Goal: Task Accomplishment & Management: Complete application form

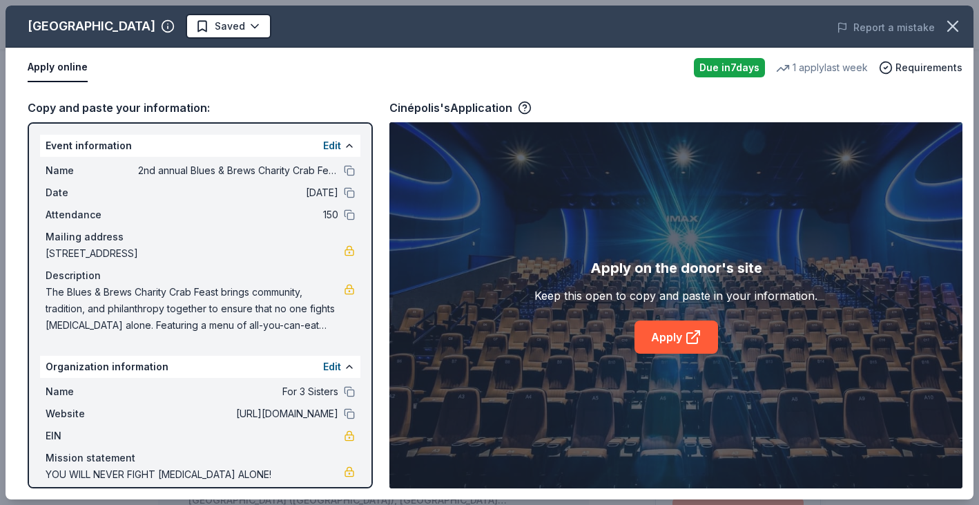
scroll to position [281, 0]
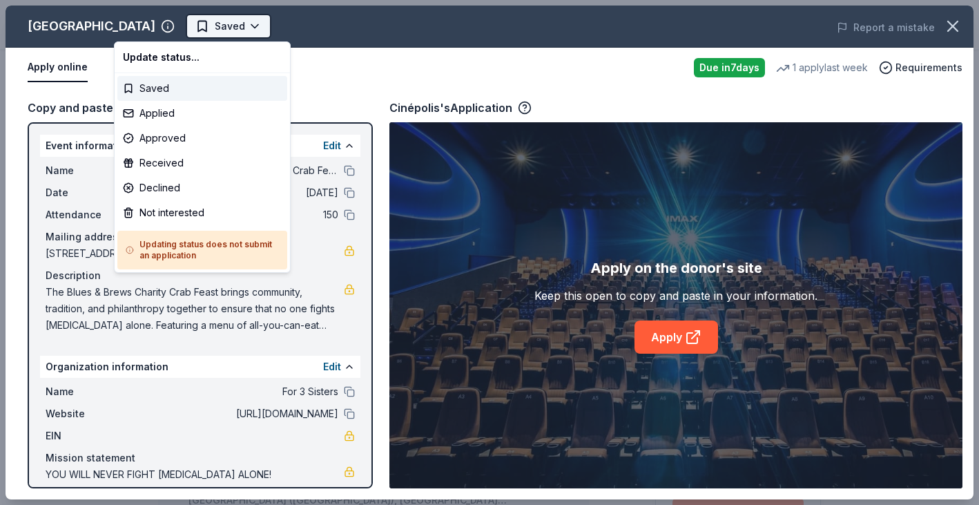
click at [153, 28] on html "2nd annual Blues & Brews Charity Crab Feast Saved Apply Due [DATE] Share [GEOGR…" at bounding box center [489, 252] width 979 height 505
click at [179, 120] on div "Applied" at bounding box center [202, 113] width 170 height 25
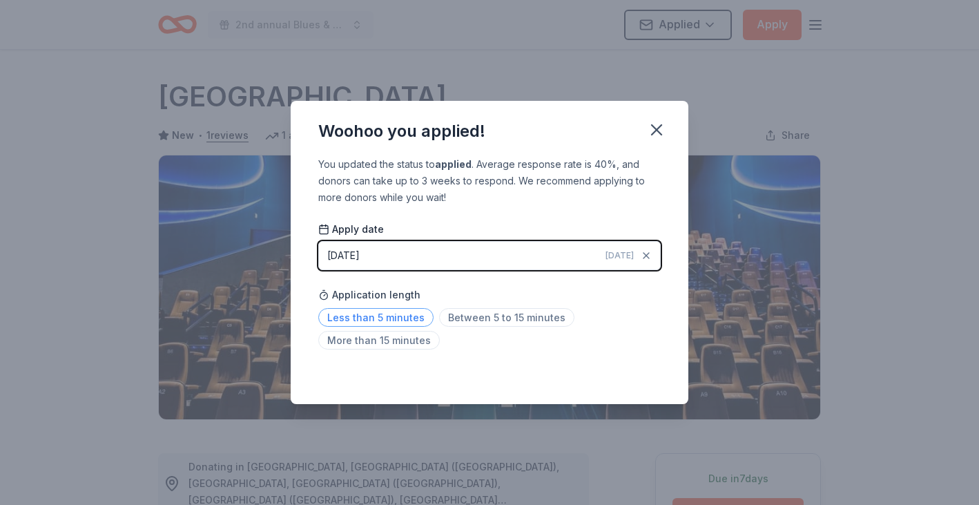
click at [394, 324] on span "Less than 5 minutes" at bounding box center [375, 317] width 115 height 19
click at [656, 126] on icon "button" at bounding box center [656, 129] width 19 height 19
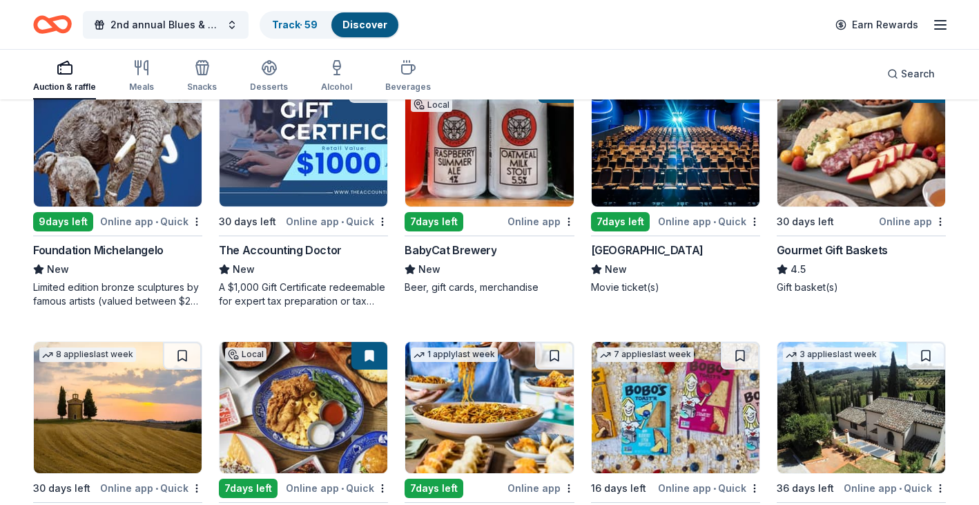
scroll to position [679, 0]
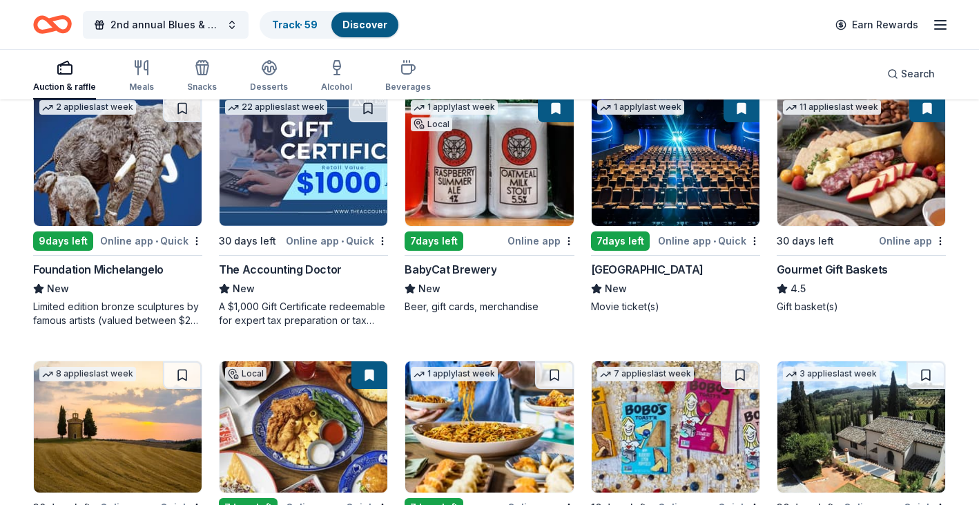
click at [815, 205] on img at bounding box center [861, 160] width 168 height 131
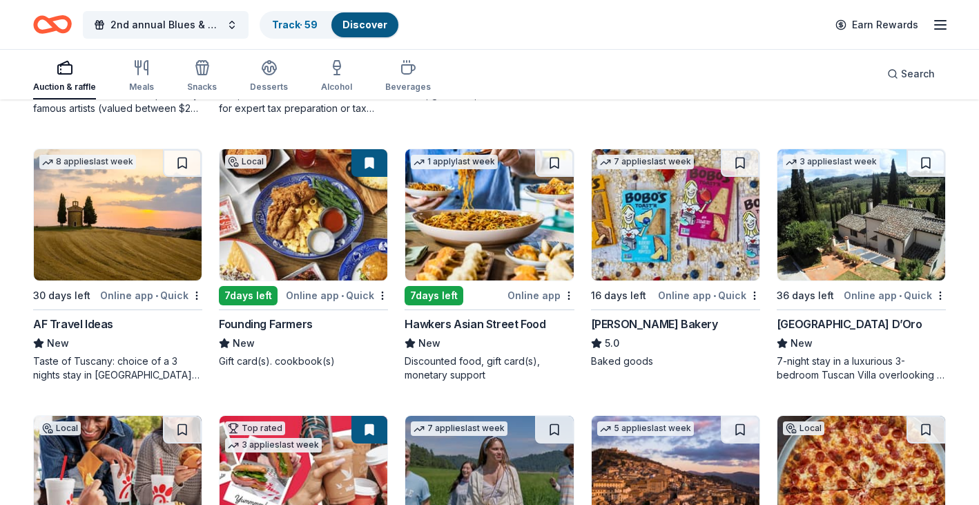
scroll to position [895, 0]
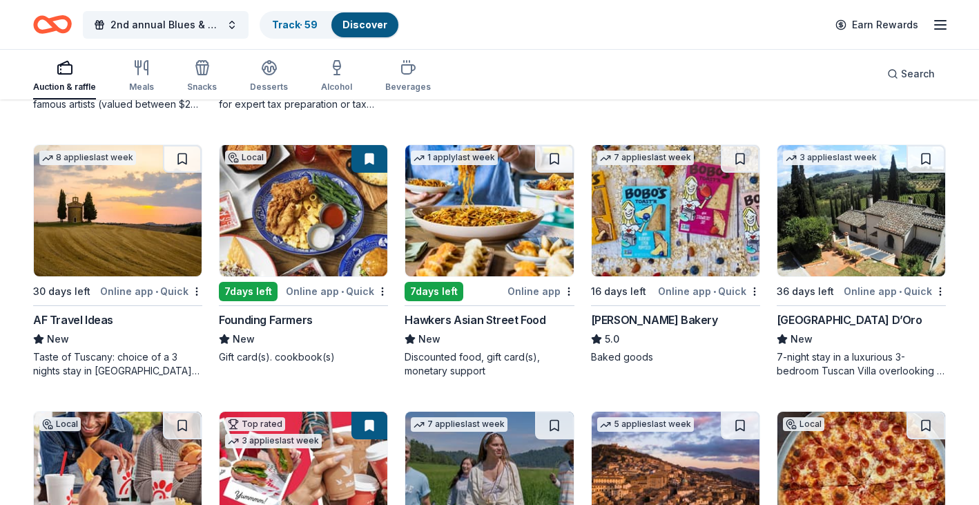
click at [364, 157] on button at bounding box center [369, 159] width 36 height 28
click at [373, 161] on button at bounding box center [369, 159] width 36 height 28
click at [287, 266] on img at bounding box center [304, 210] width 168 height 131
click at [476, 244] on img at bounding box center [489, 210] width 168 height 131
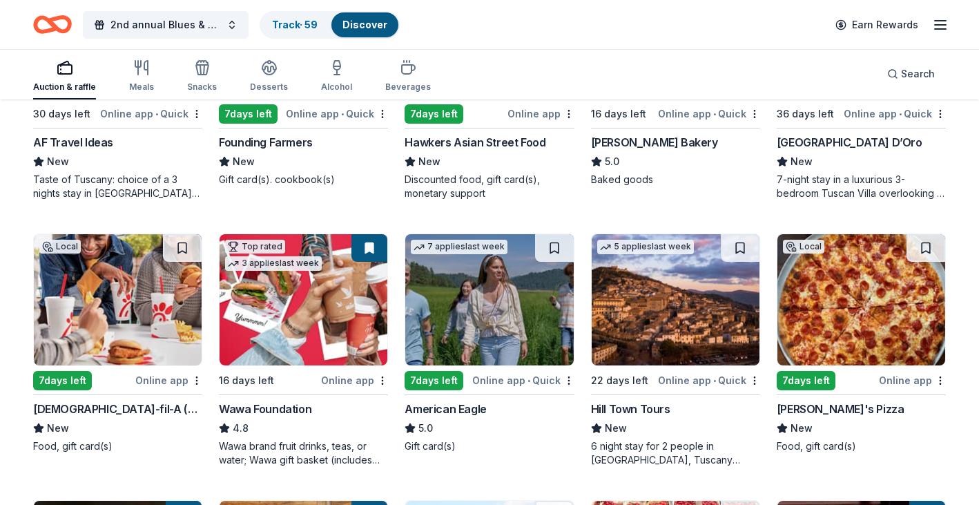
scroll to position [1095, 0]
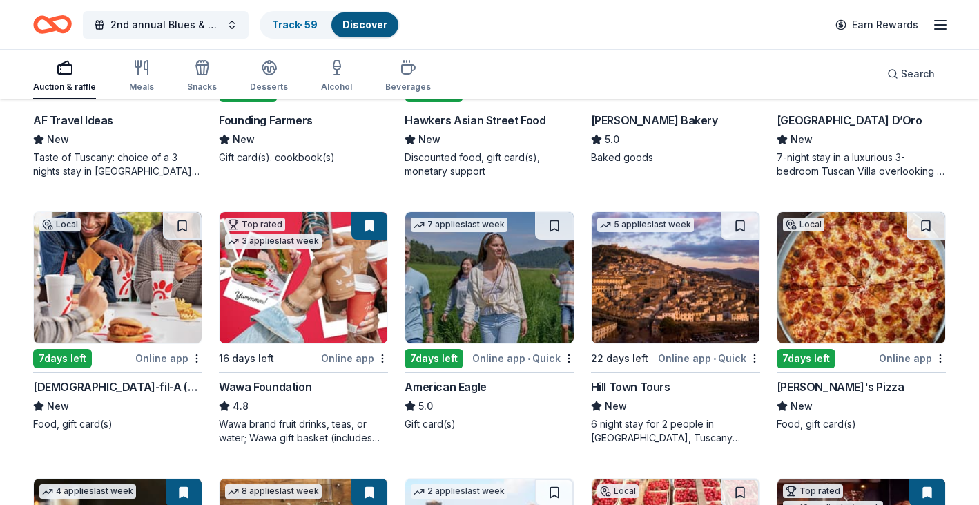
click at [300, 327] on img at bounding box center [304, 277] width 168 height 131
click at [460, 296] on img at bounding box center [489, 277] width 168 height 131
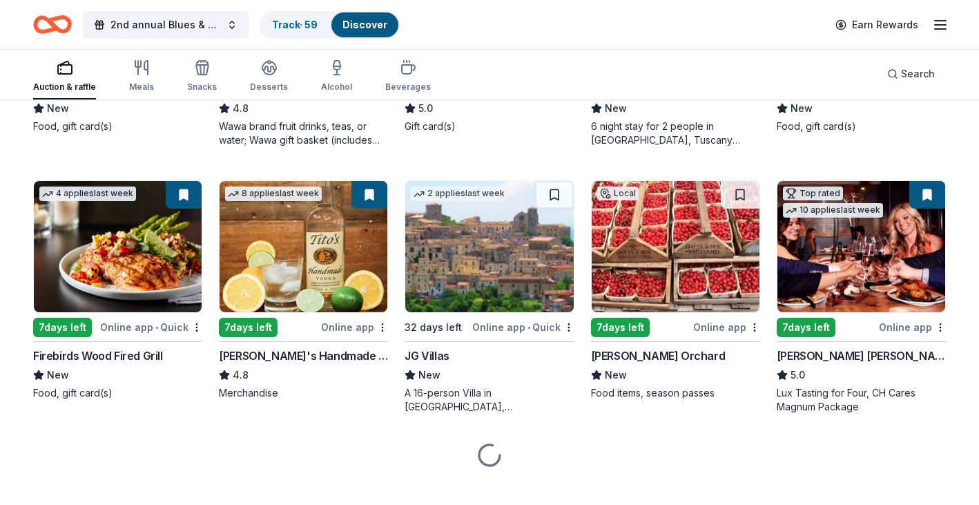
scroll to position [1397, 0]
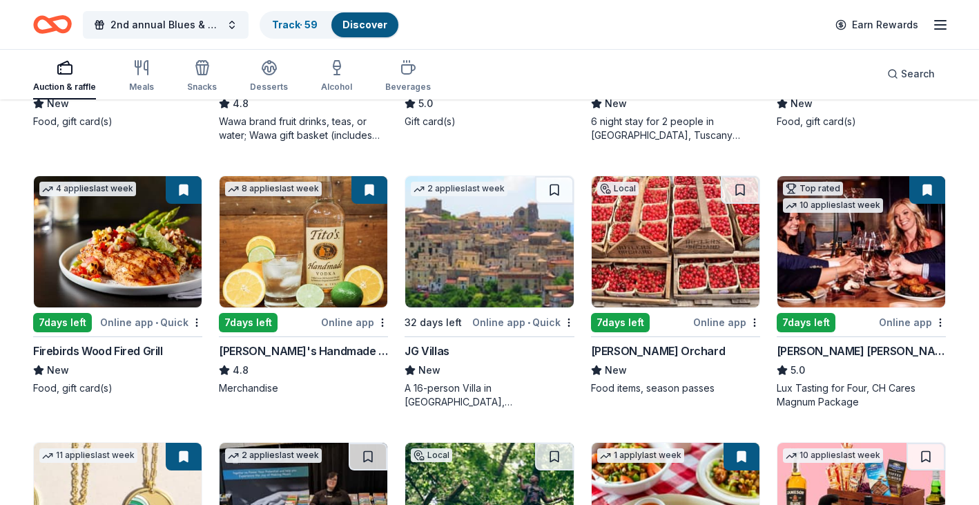
click at [157, 231] on img at bounding box center [118, 241] width 168 height 131
click at [300, 254] on img at bounding box center [304, 241] width 168 height 131
click at [367, 192] on button at bounding box center [369, 190] width 36 height 28
click at [330, 255] on img at bounding box center [304, 241] width 168 height 131
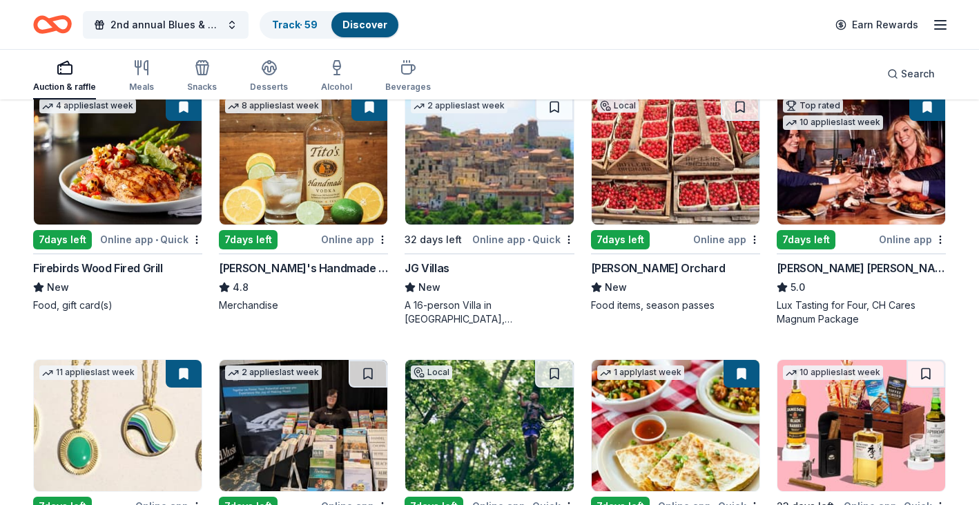
scroll to position [1484, 0]
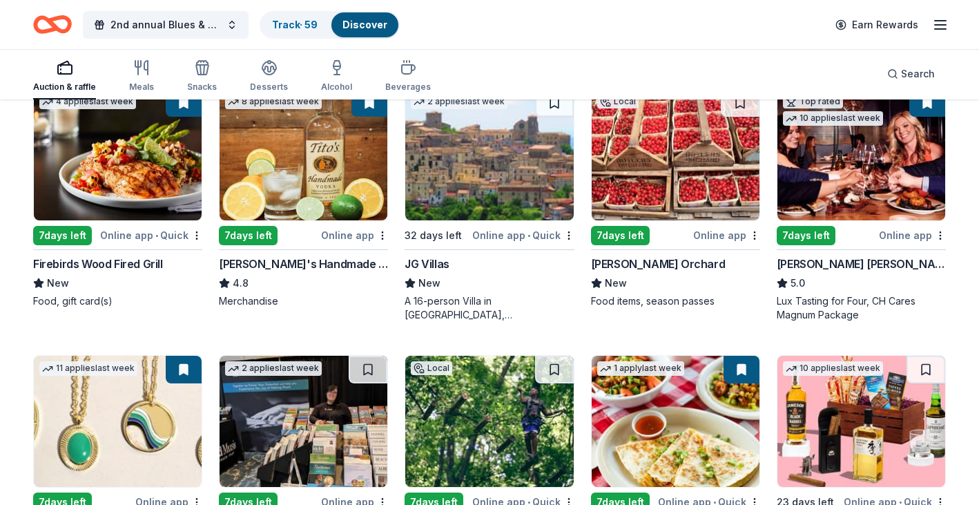
click at [667, 177] on img at bounding box center [676, 154] width 168 height 131
click at [630, 205] on img at bounding box center [676, 154] width 168 height 131
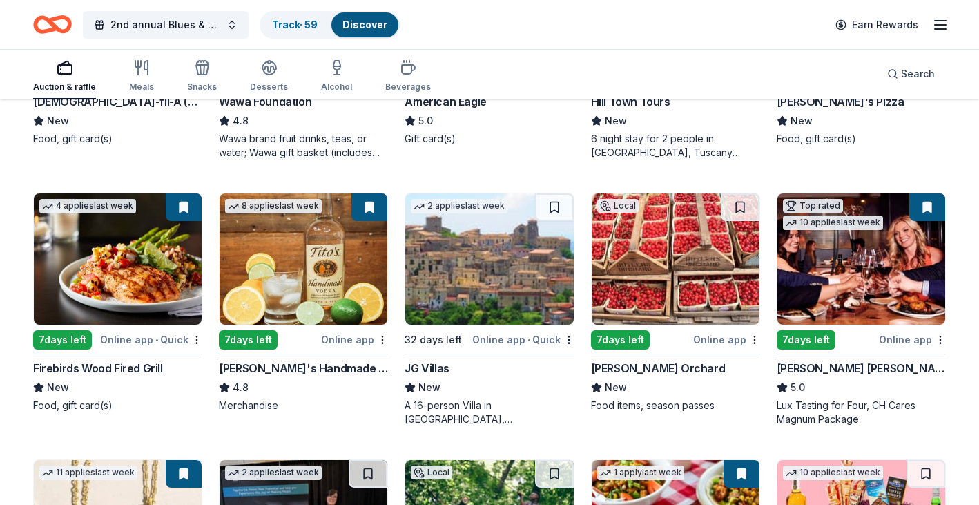
scroll to position [1375, 0]
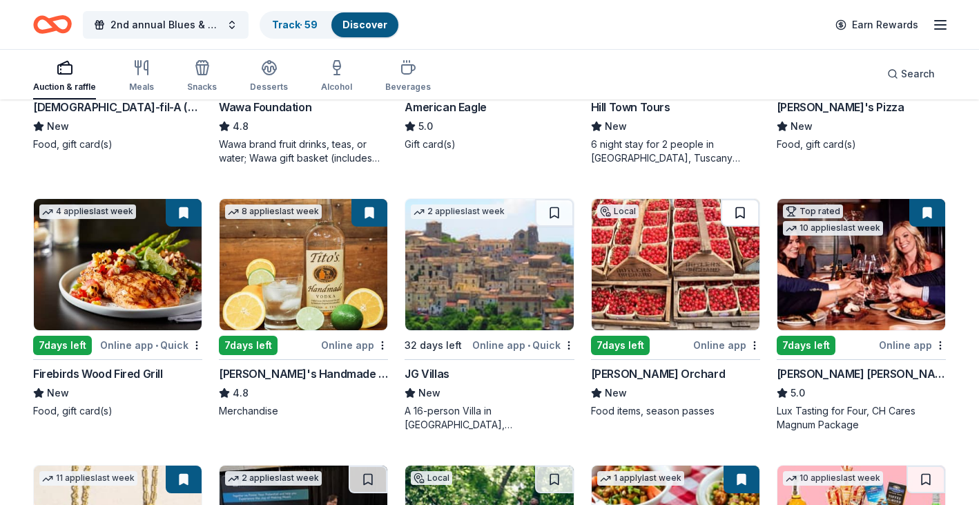
click at [739, 222] on button at bounding box center [740, 213] width 39 height 28
click at [737, 214] on button at bounding box center [742, 213] width 36 height 28
click at [685, 271] on img at bounding box center [676, 264] width 168 height 131
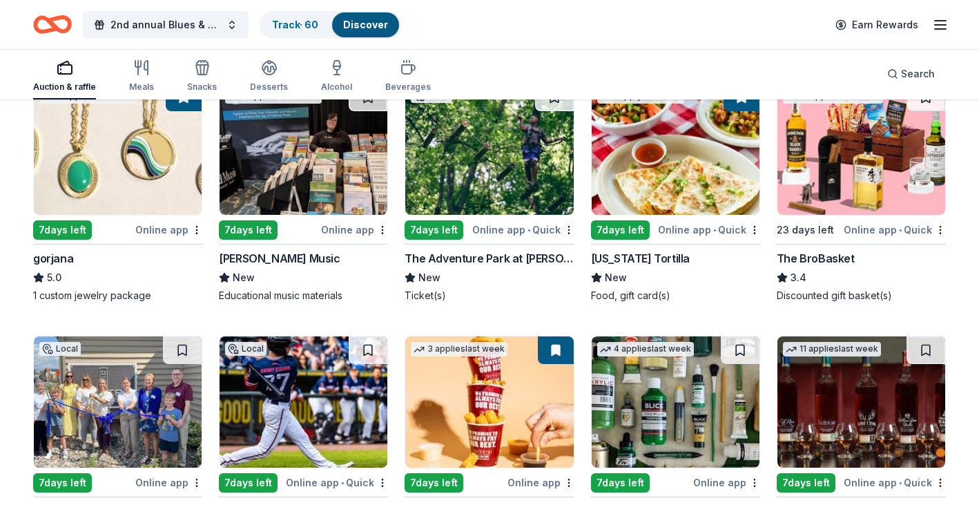
scroll to position [1758, 0]
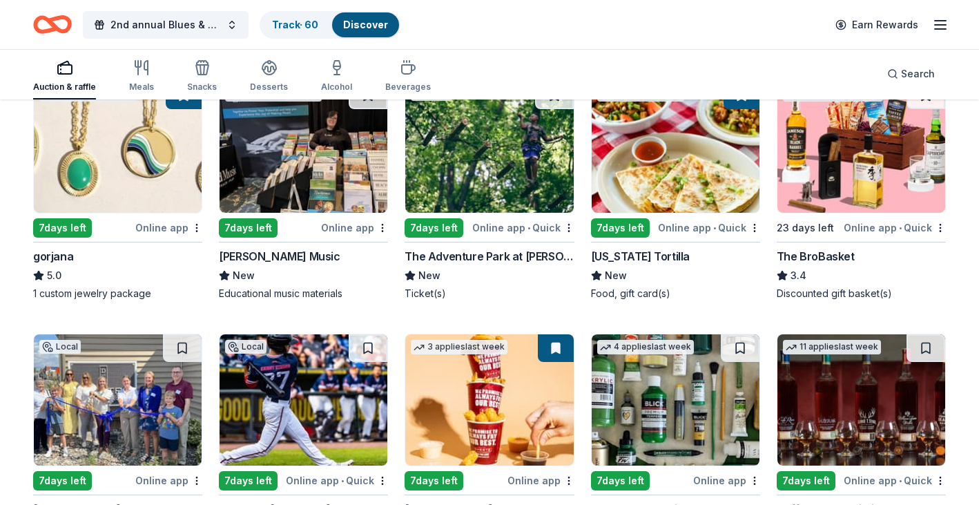
click at [98, 176] on img at bounding box center [118, 146] width 168 height 131
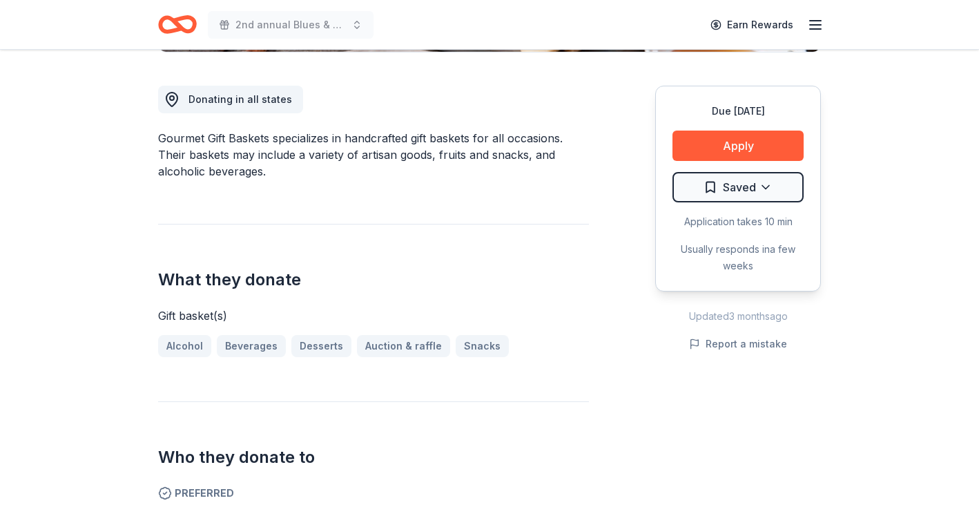
scroll to position [381, 0]
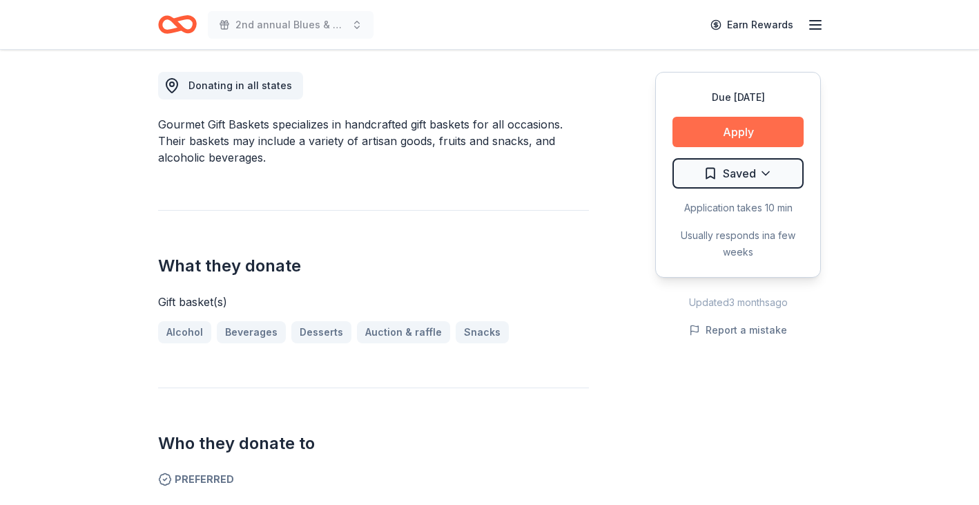
click at [737, 137] on button "Apply" at bounding box center [737, 132] width 131 height 30
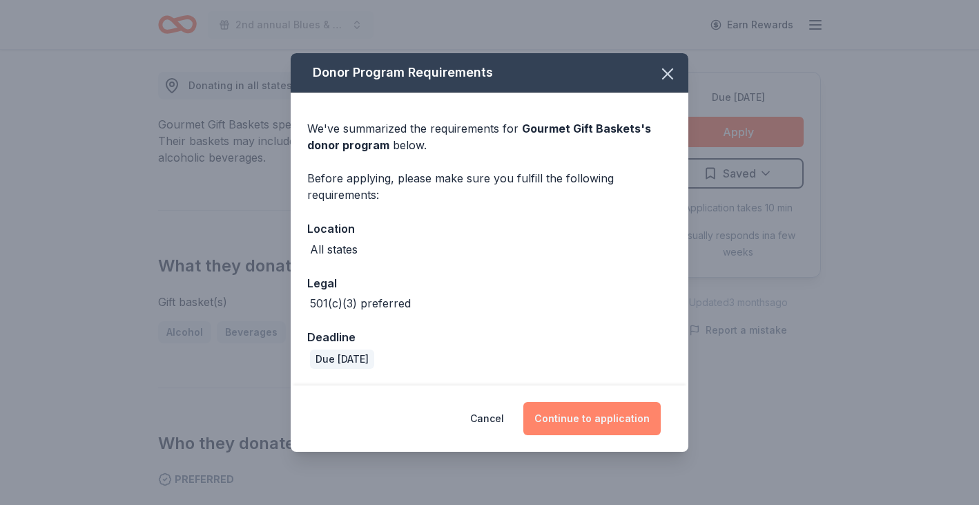
click at [581, 418] on button "Continue to application" at bounding box center [591, 418] width 137 height 33
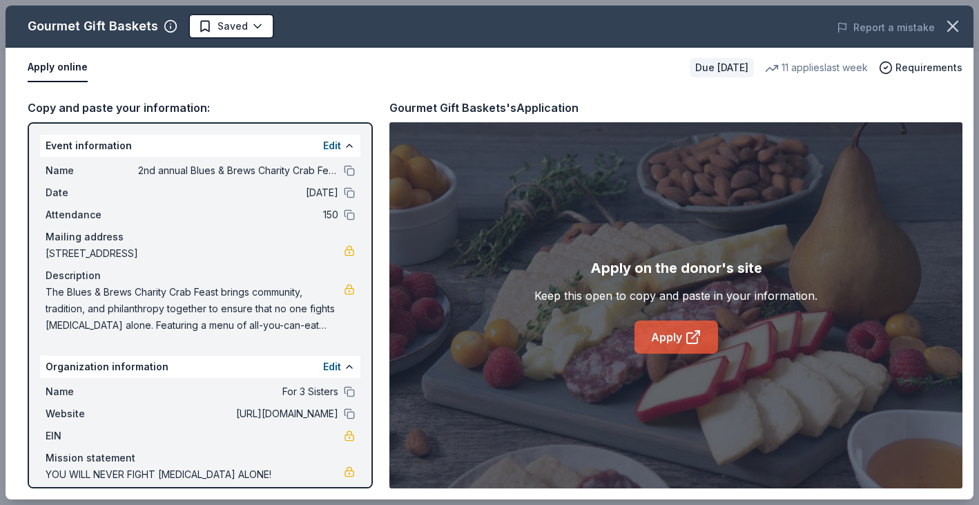
click at [668, 333] on link "Apply" at bounding box center [676, 336] width 84 height 33
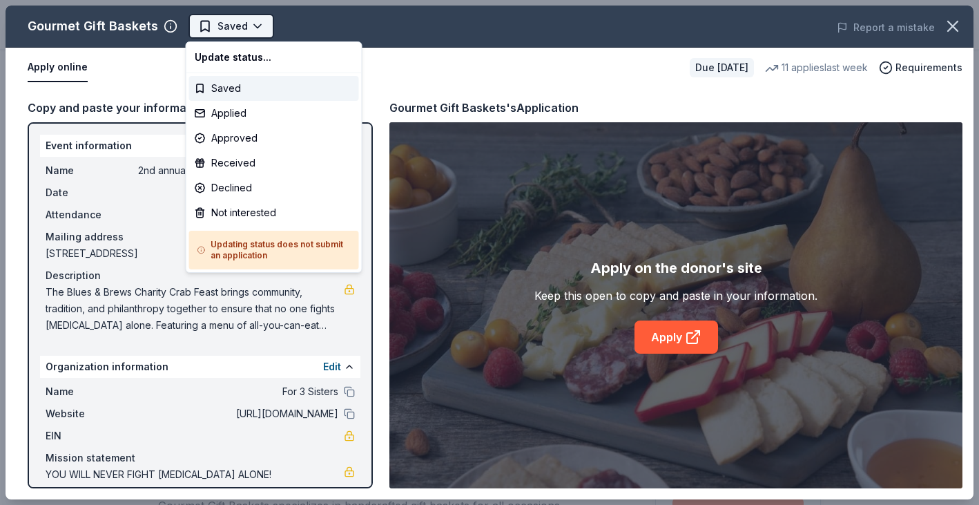
scroll to position [0, 0]
click at [237, 115] on div "Applied" at bounding box center [274, 113] width 170 height 25
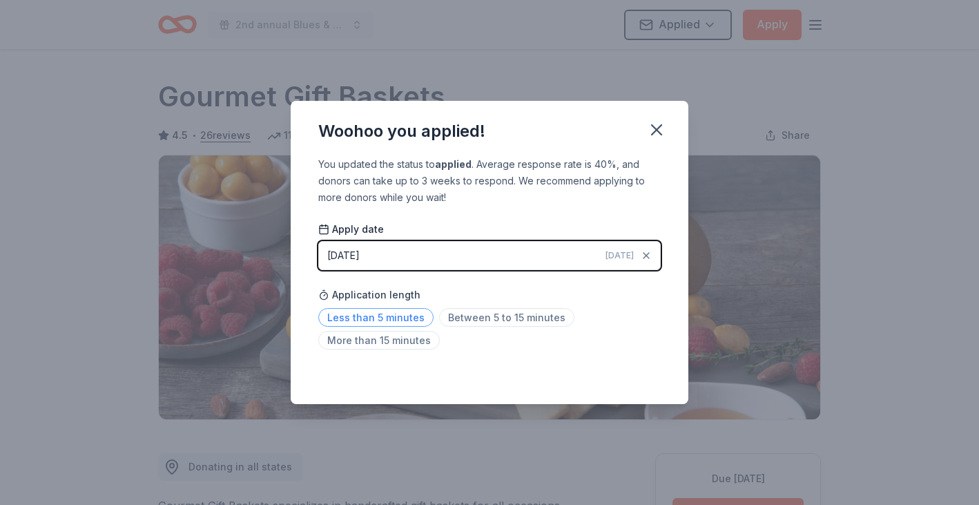
click at [378, 318] on span "Less than 5 minutes" at bounding box center [375, 317] width 115 height 19
click at [654, 126] on icon "button" at bounding box center [657, 130] width 10 height 10
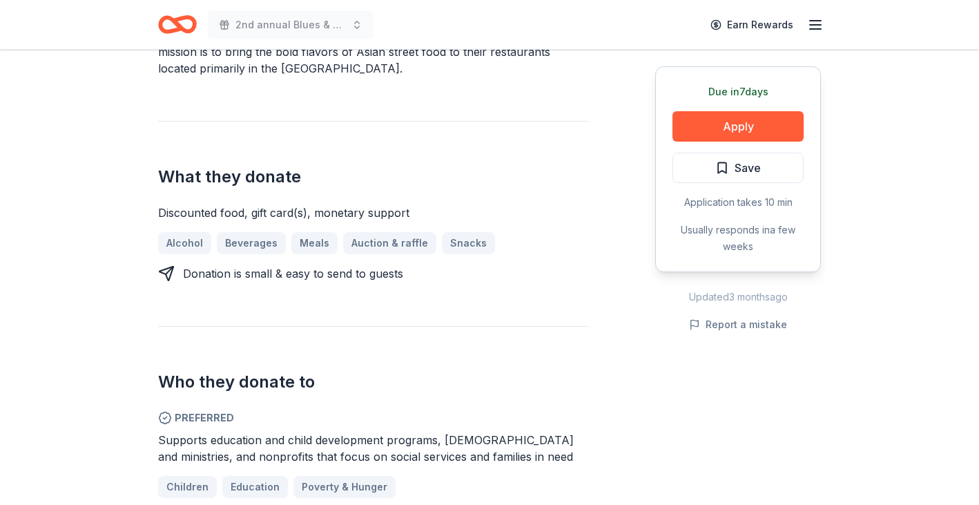
scroll to position [512, 0]
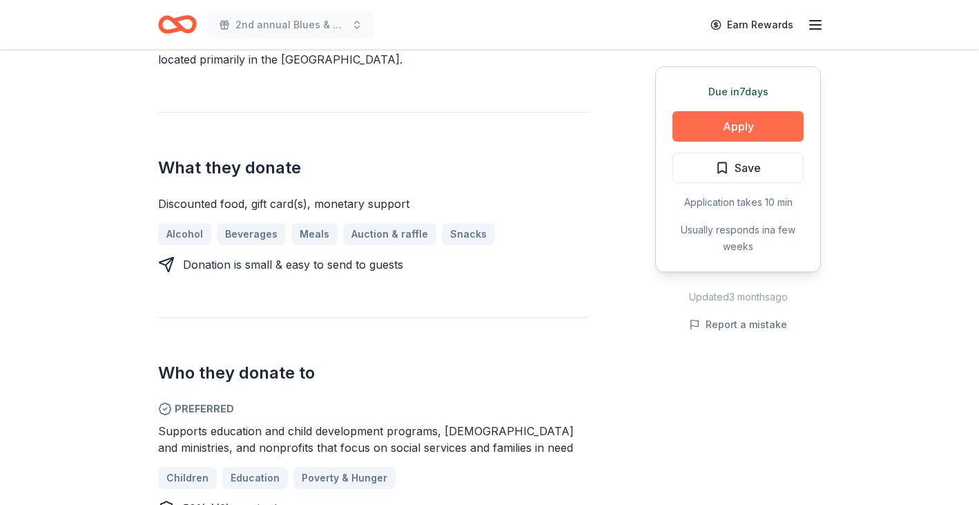
click at [723, 136] on button "Apply" at bounding box center [737, 126] width 131 height 30
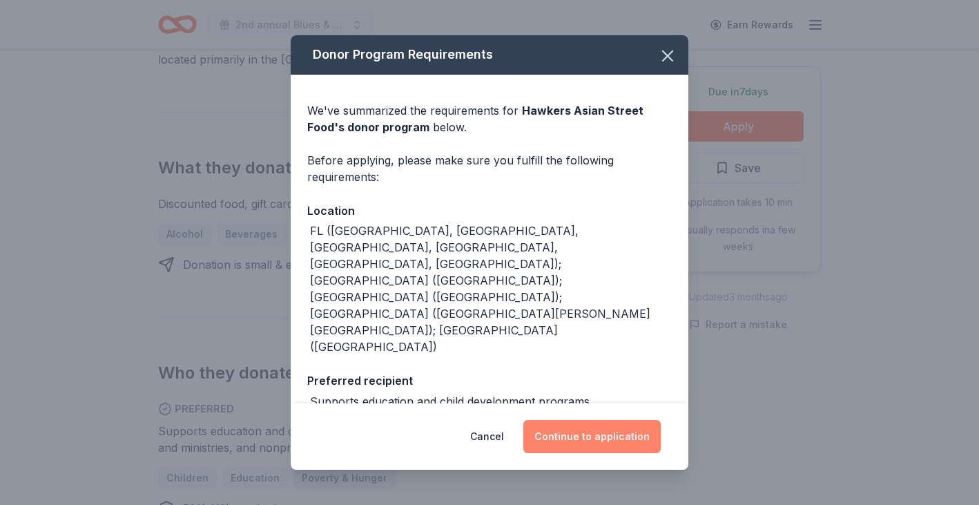
click at [605, 438] on button "Continue to application" at bounding box center [591, 436] width 137 height 33
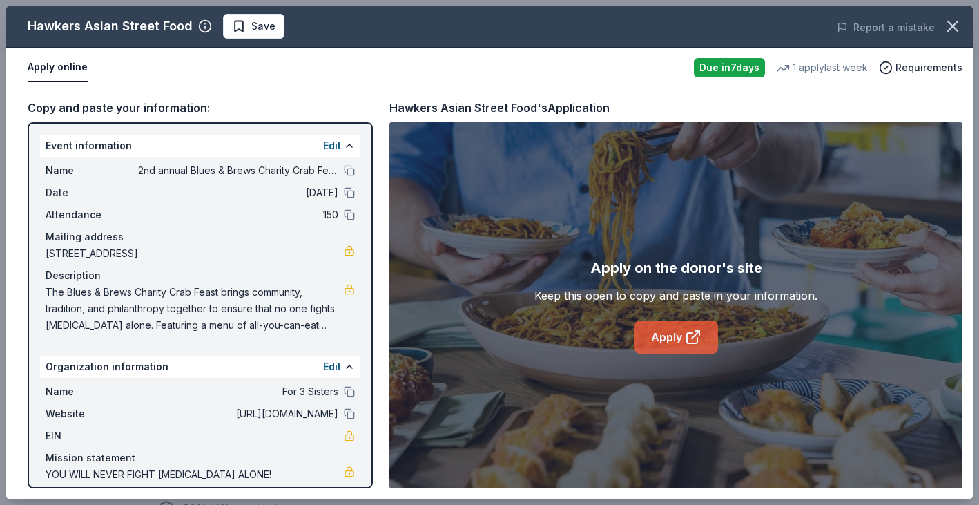
click at [670, 340] on link "Apply" at bounding box center [676, 336] width 84 height 33
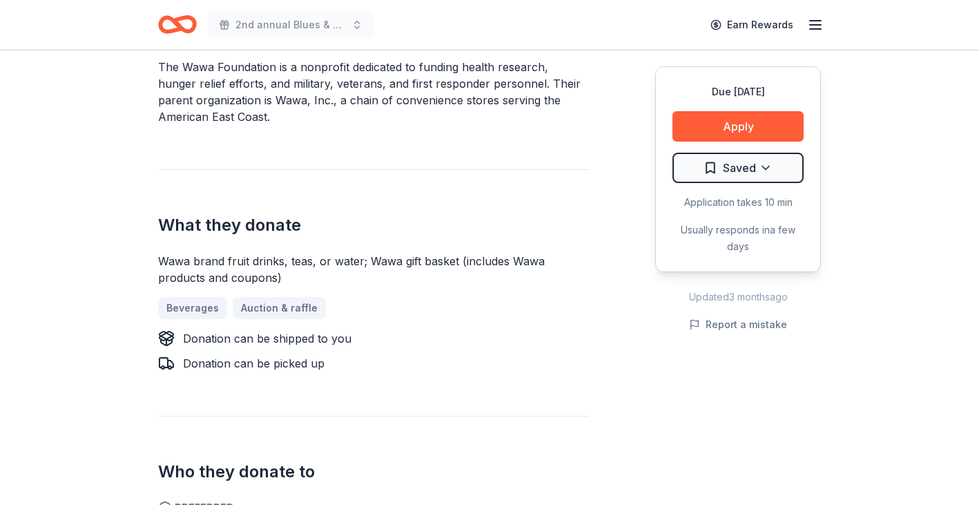
scroll to position [492, 0]
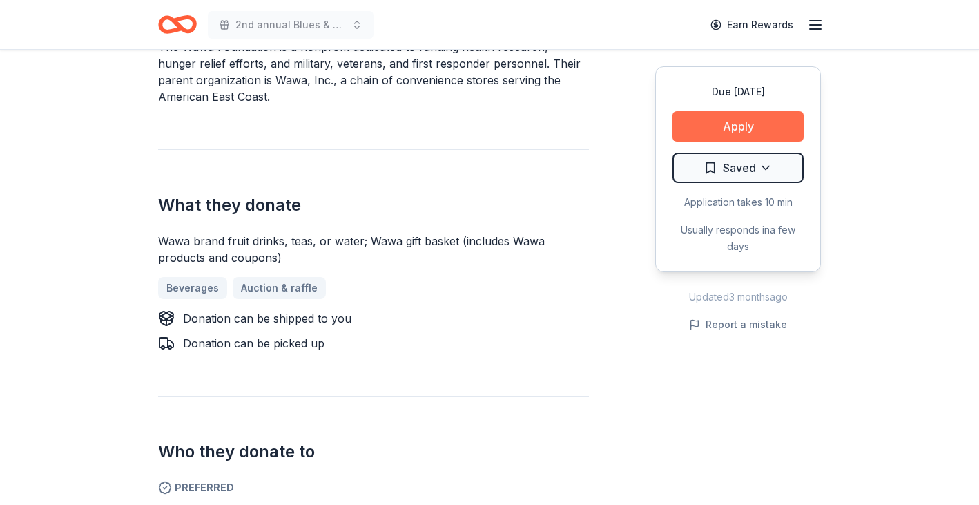
click at [742, 127] on button "Apply" at bounding box center [737, 126] width 131 height 30
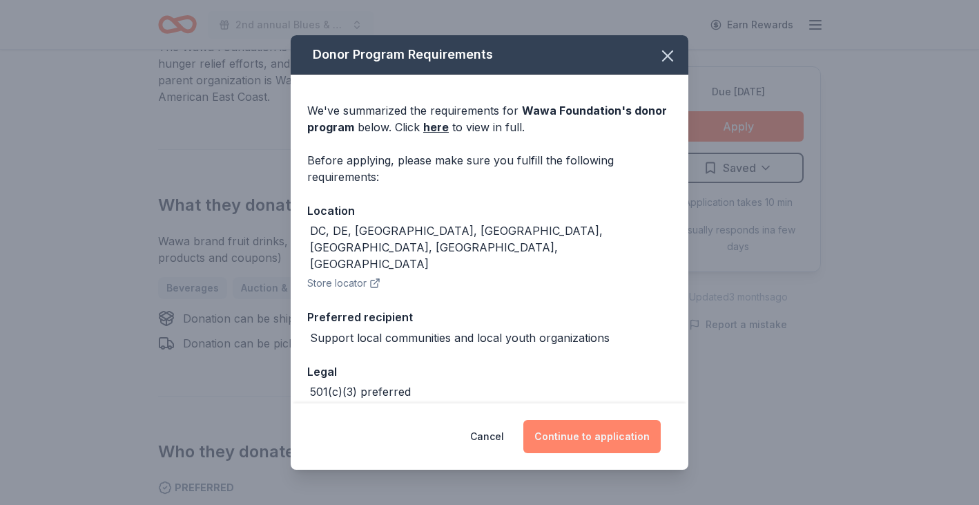
click at [594, 437] on button "Continue to application" at bounding box center [591, 436] width 137 height 33
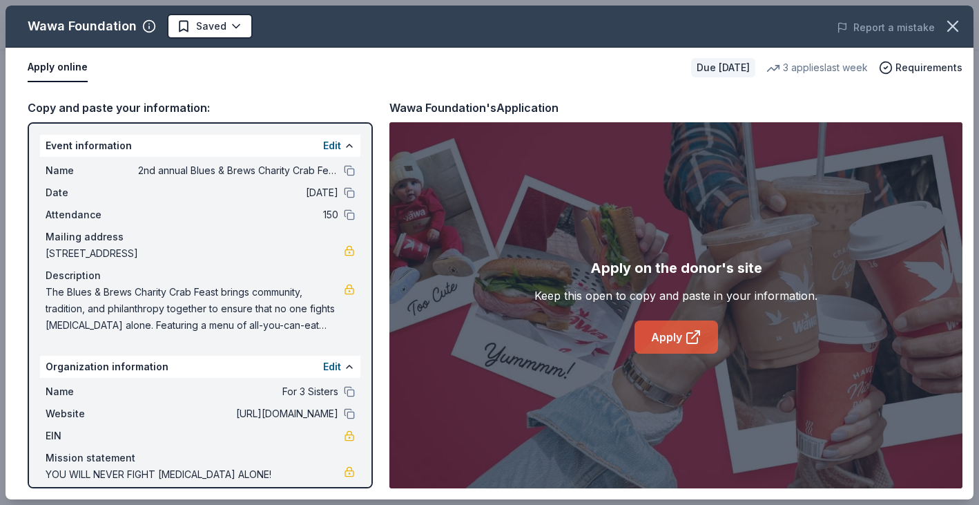
click at [670, 337] on link "Apply" at bounding box center [676, 336] width 84 height 33
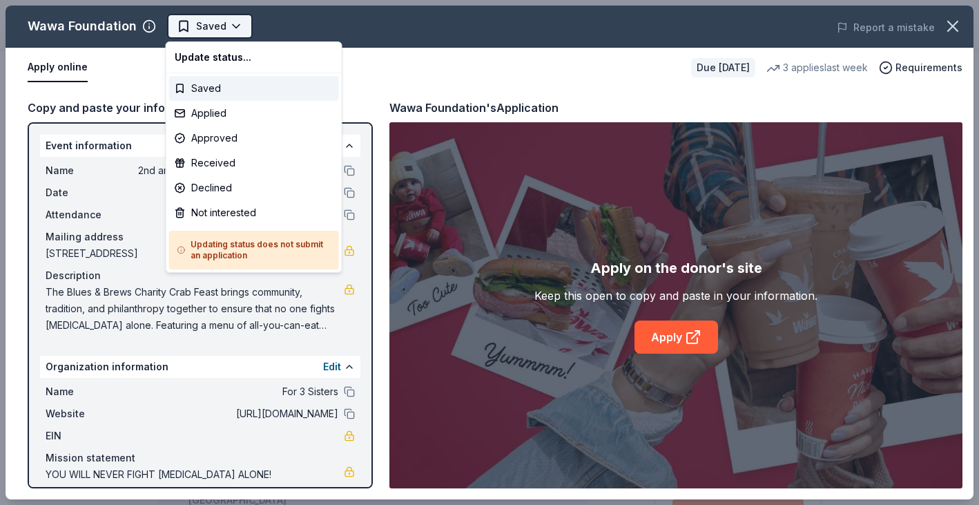
scroll to position [0, 0]
click at [208, 116] on div "Applied" at bounding box center [254, 113] width 170 height 25
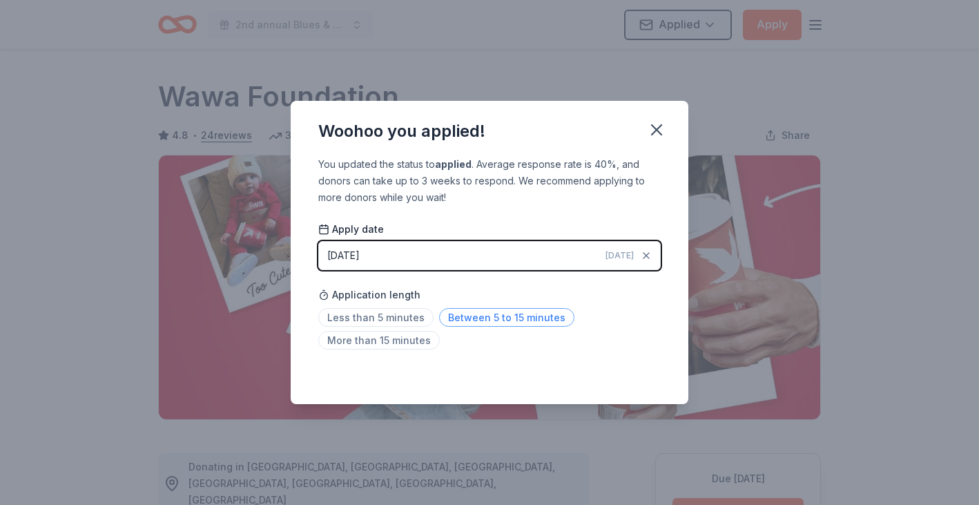
click at [492, 322] on span "Between 5 to 15 minutes" at bounding box center [506, 317] width 135 height 19
click at [657, 124] on icon "button" at bounding box center [656, 129] width 19 height 19
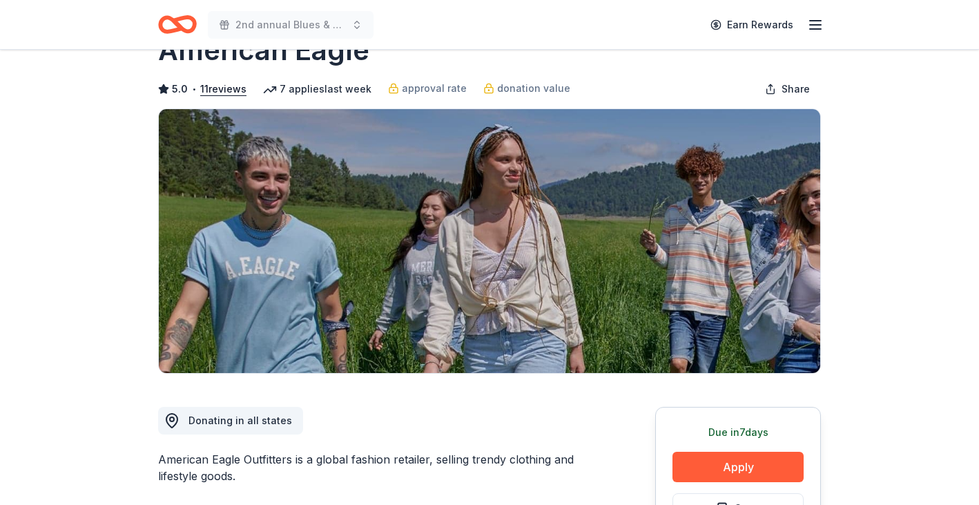
scroll to position [24, 0]
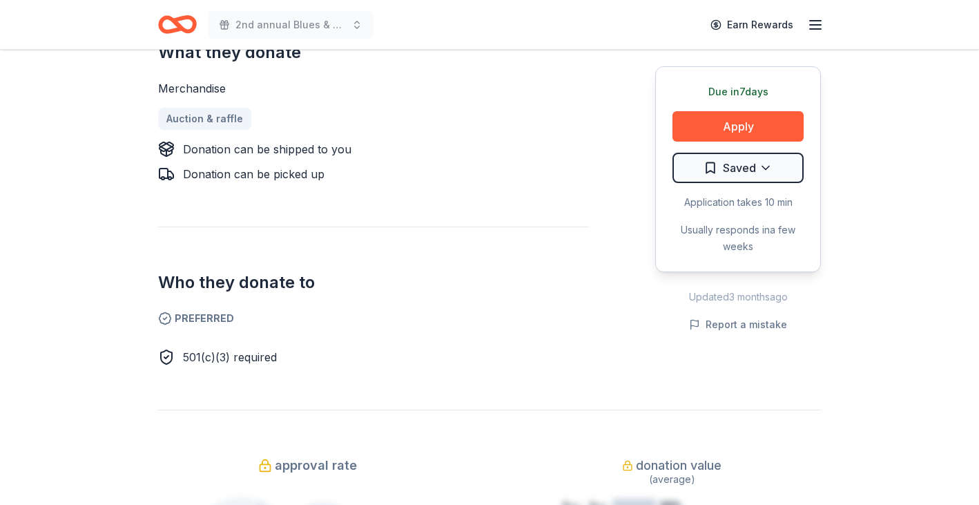
scroll to position [625, 0]
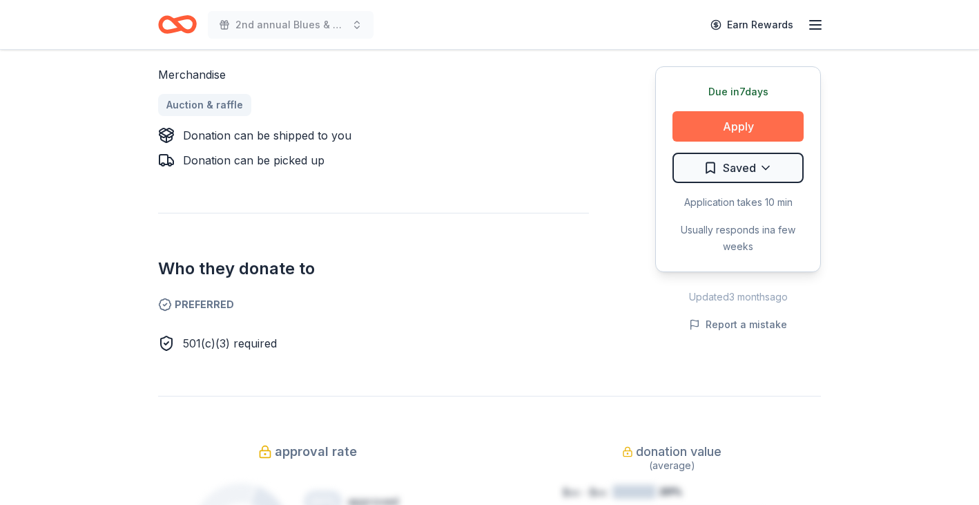
click at [739, 127] on button "Apply" at bounding box center [737, 126] width 131 height 30
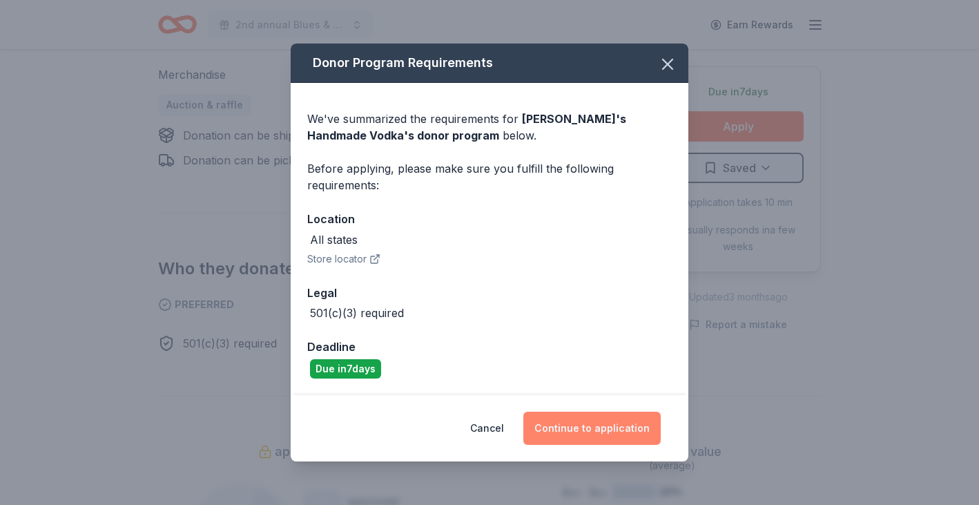
click at [579, 433] on button "Continue to application" at bounding box center [591, 427] width 137 height 33
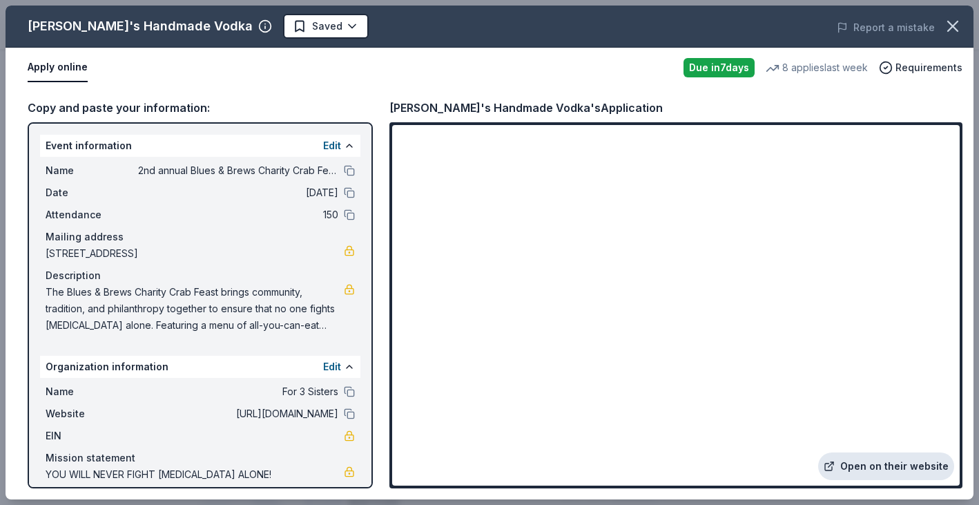
click at [877, 470] on link "Open on their website" at bounding box center [886, 466] width 136 height 28
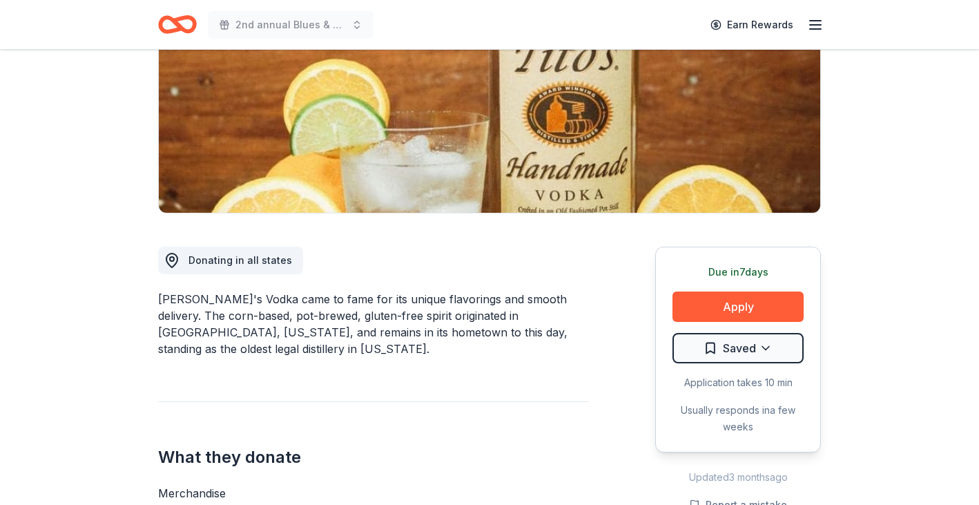
scroll to position [227, 0]
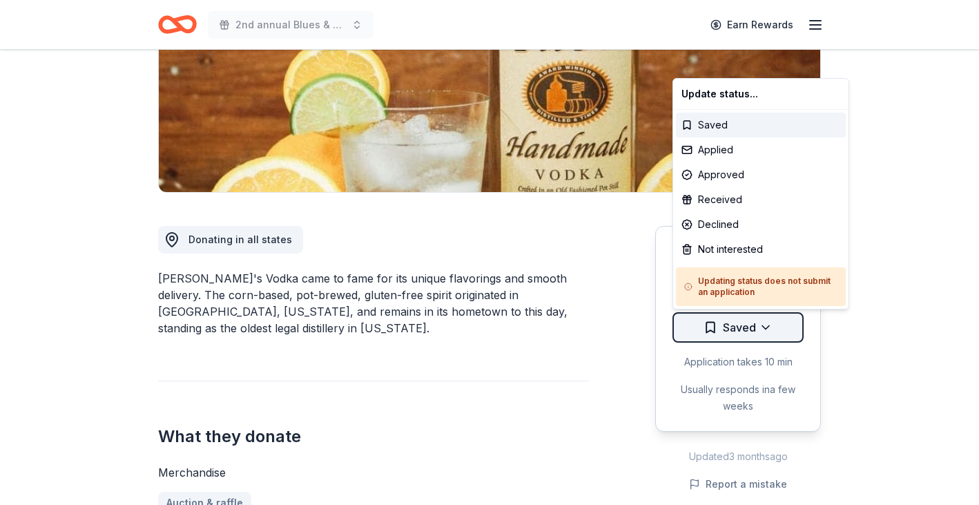
click at [745, 278] on html "2nd annual Blues & Brews Charity Crab Feast Earn Rewards Due [DATE] Share [PERS…" at bounding box center [489, 25] width 979 height 505
click at [745, 146] on div "Applied" at bounding box center [761, 149] width 170 height 25
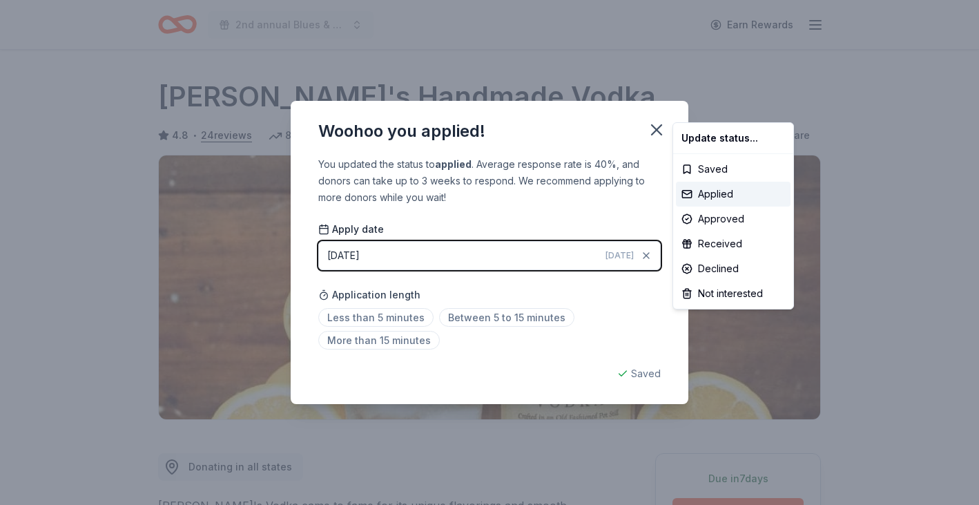
scroll to position [0, 0]
click at [495, 321] on html "2nd annual Blues & Brews Charity Crab Feast Earn Rewards Due [DATE] Share [PERS…" at bounding box center [489, 252] width 979 height 505
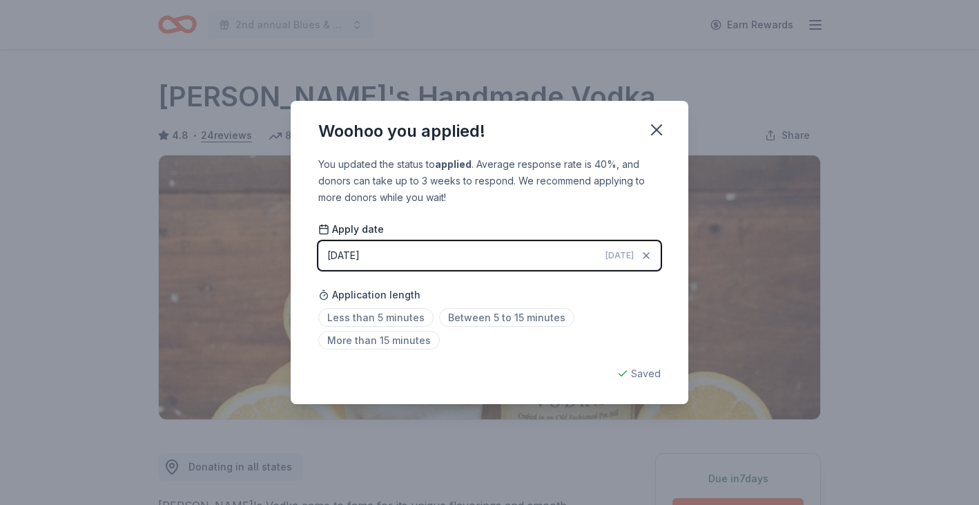
scroll to position [302, 0]
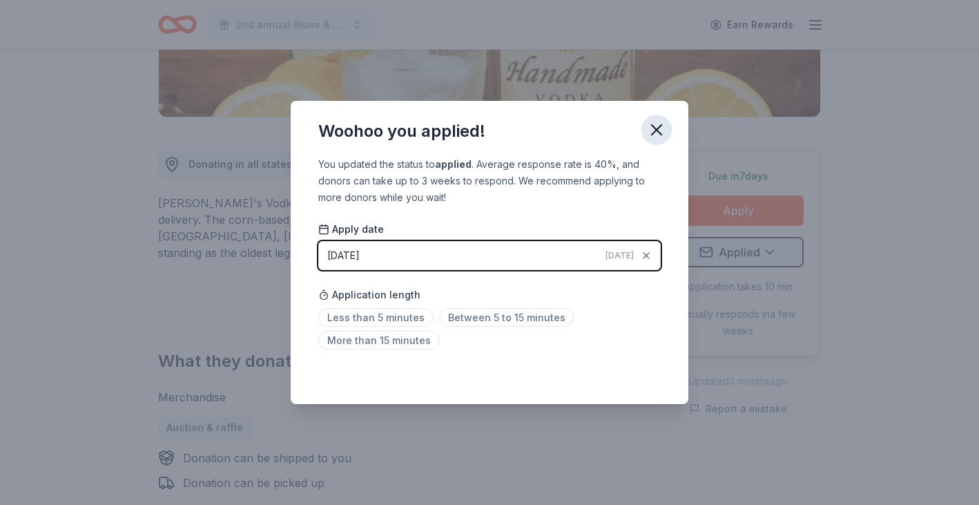
click at [657, 126] on icon "button" at bounding box center [656, 129] width 19 height 19
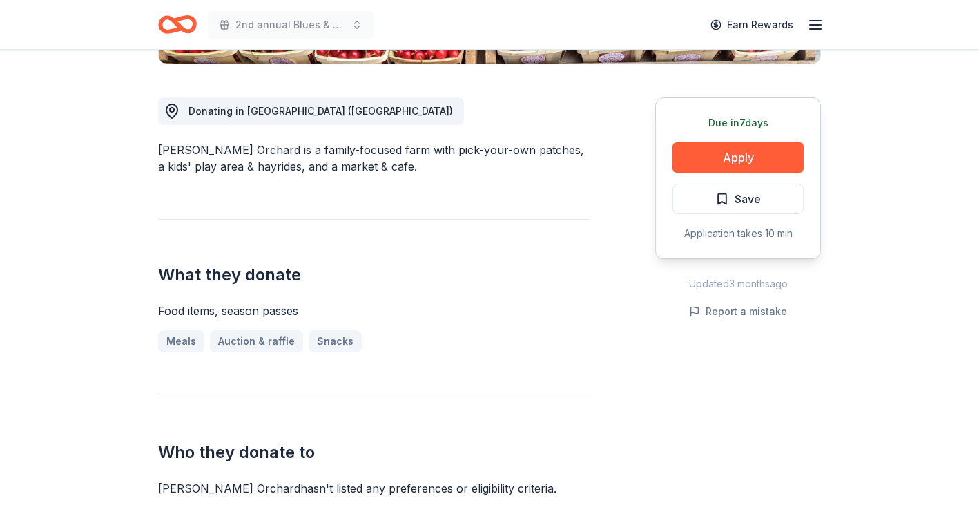
scroll to position [346, 0]
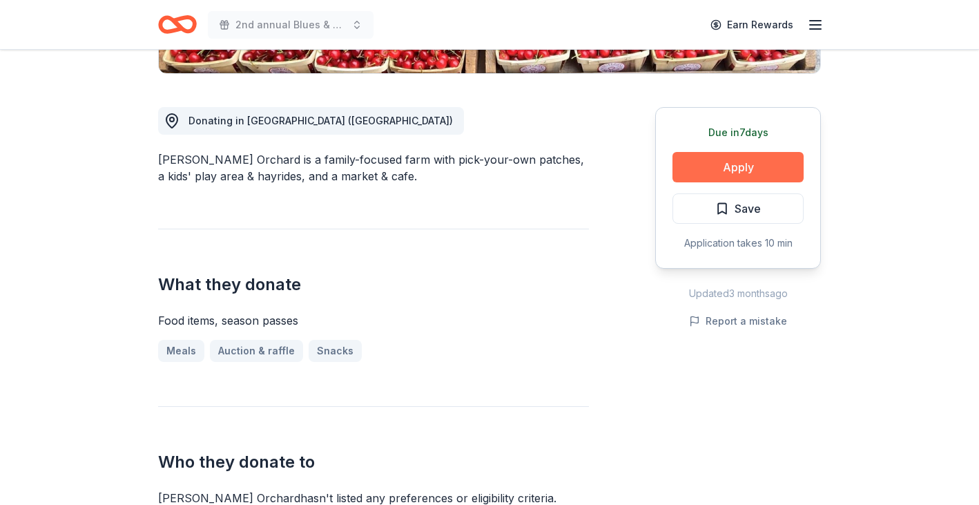
click at [736, 160] on button "Apply" at bounding box center [737, 167] width 131 height 30
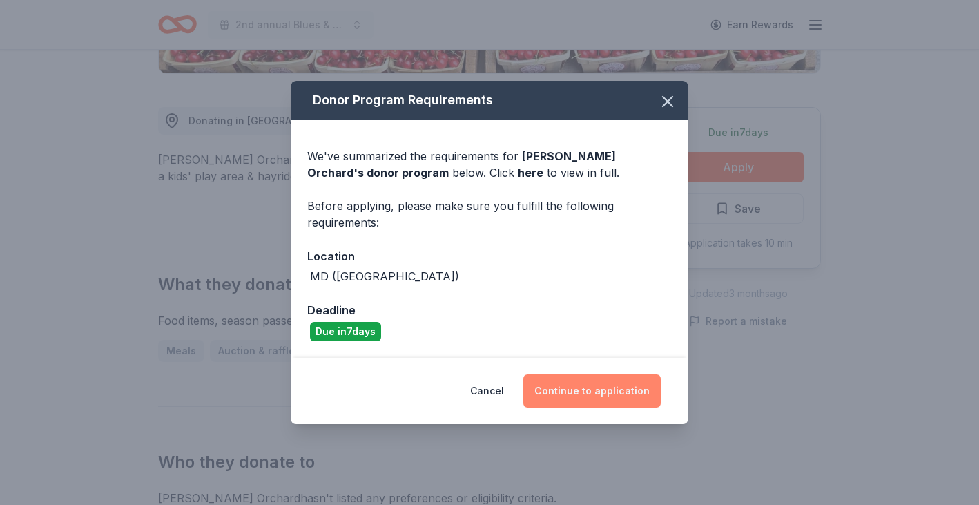
click at [611, 396] on button "Continue to application" at bounding box center [591, 390] width 137 height 33
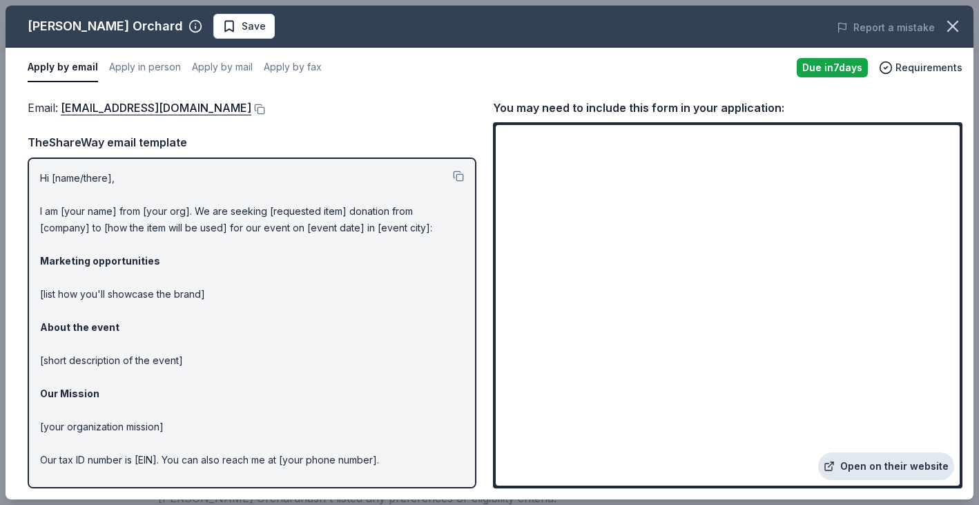
click at [890, 469] on link "Open on their website" at bounding box center [886, 466] width 136 height 28
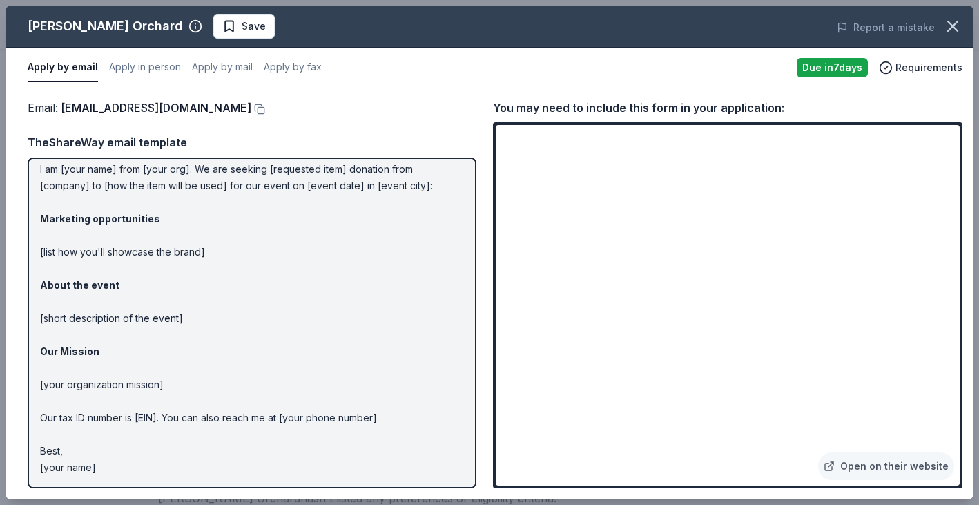
scroll to position [41, 0]
click at [868, 467] on link "Open on their website" at bounding box center [886, 466] width 136 height 28
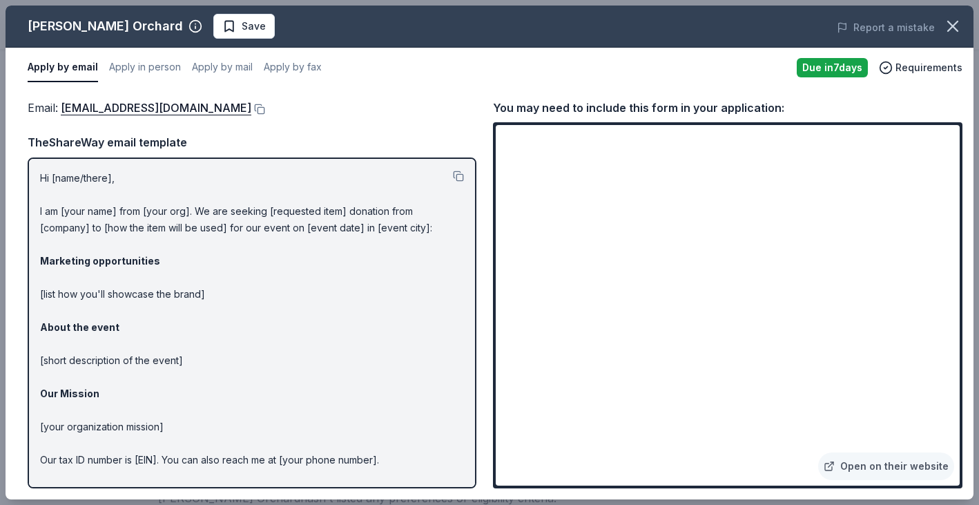
scroll to position [0, 0]
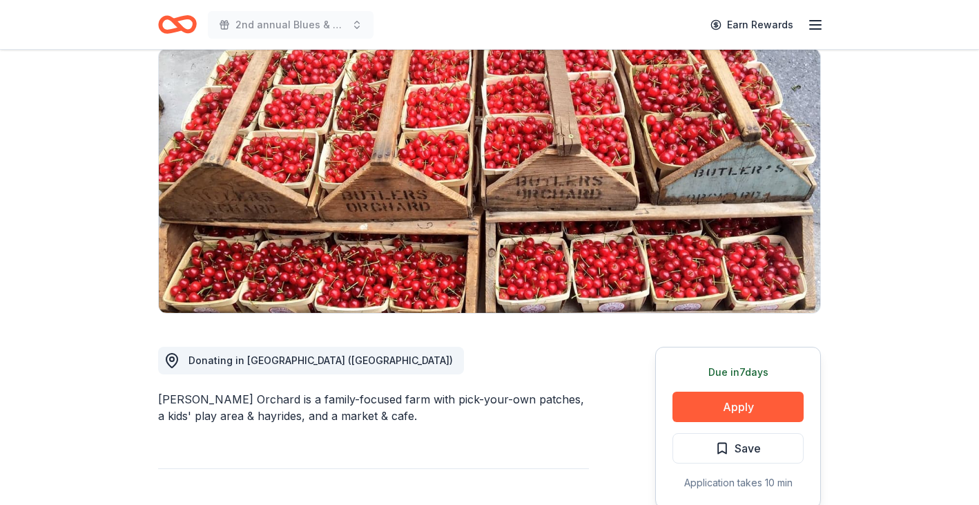
scroll to position [104, 0]
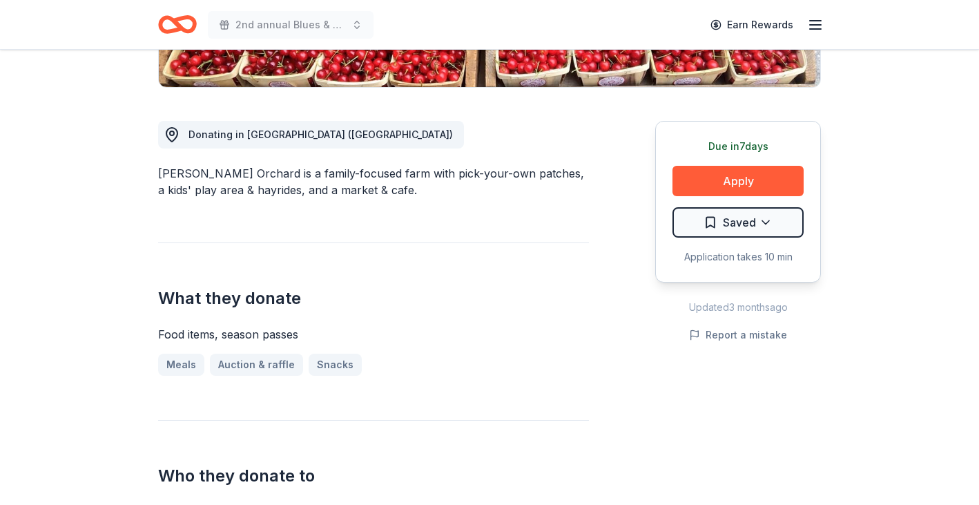
scroll to position [380, 0]
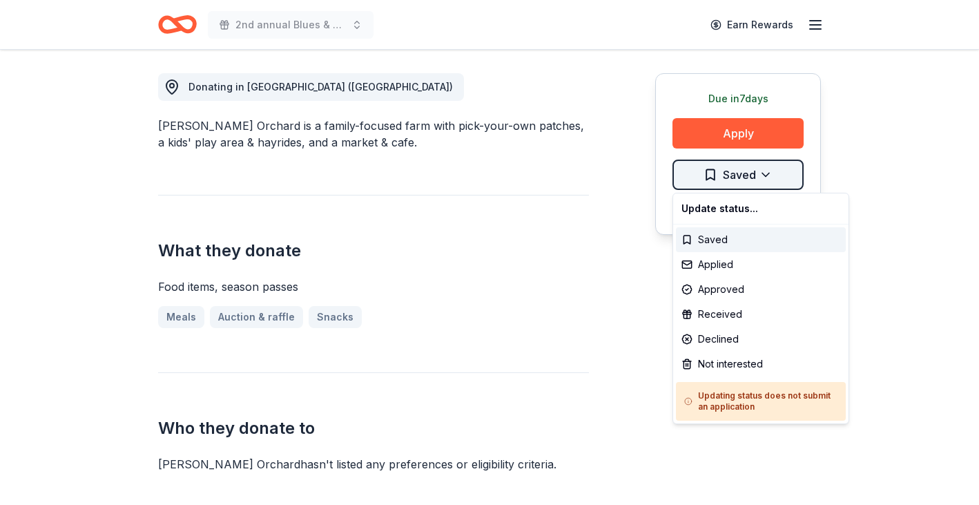
click at [728, 264] on div "Applied" at bounding box center [761, 264] width 170 height 25
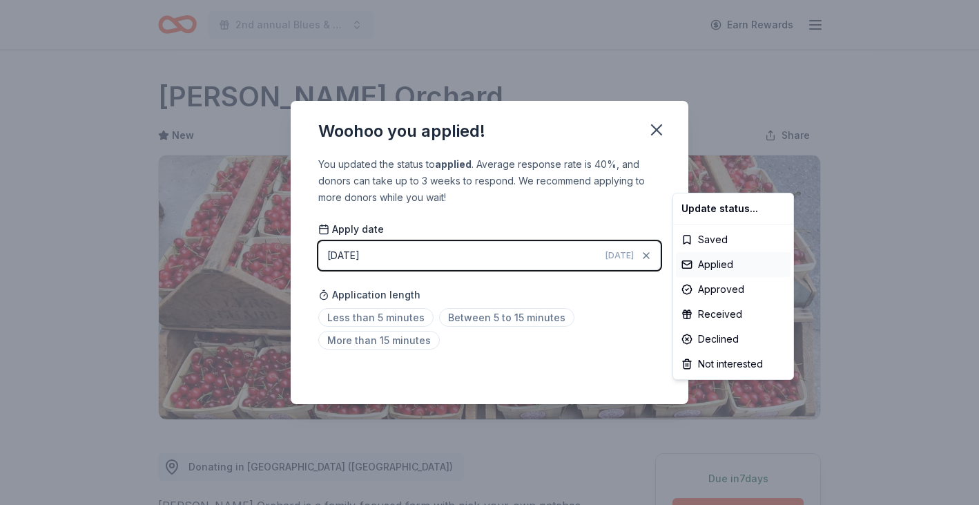
click at [460, 318] on html "2nd annual Blues & Brews Charity Crab Feast Earn Rewards Due [DATE] [PERSON_NAM…" at bounding box center [489, 252] width 979 height 505
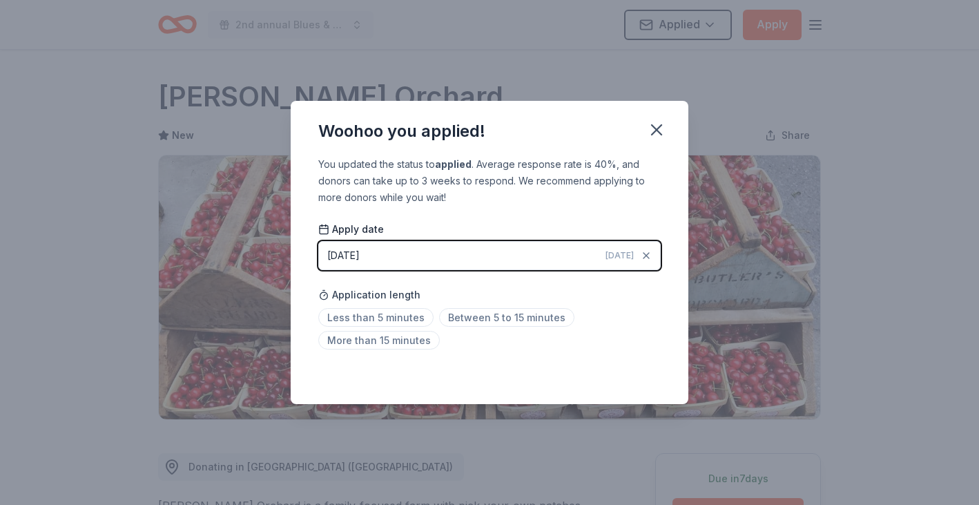
scroll to position [302, 0]
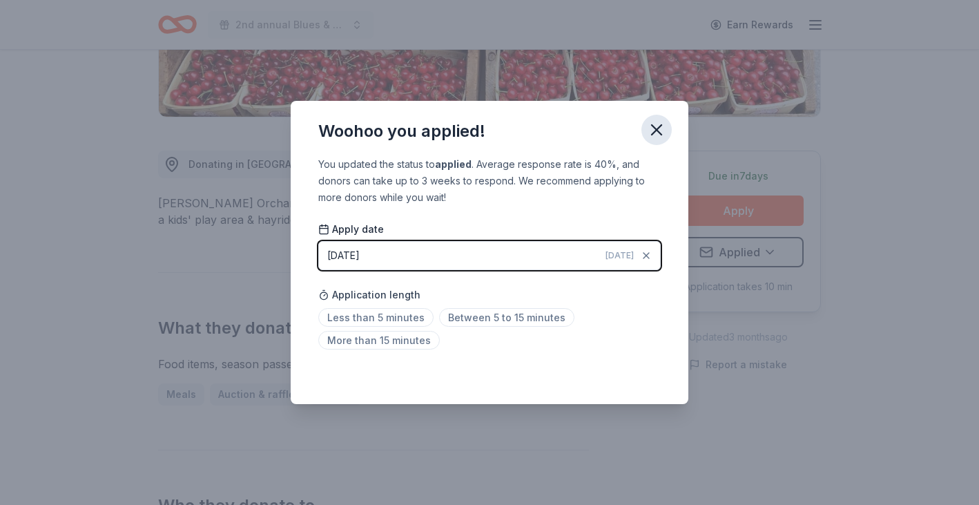
click at [655, 125] on icon "button" at bounding box center [656, 129] width 19 height 19
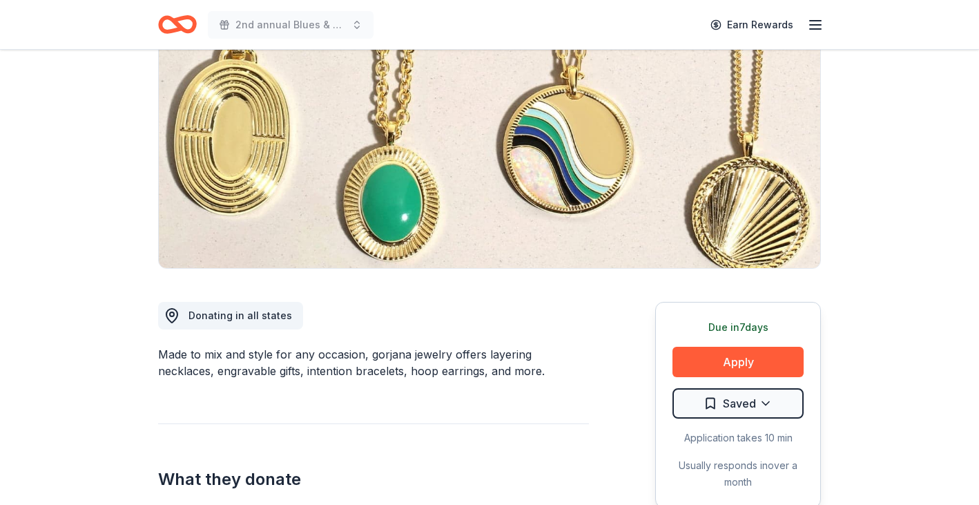
scroll to position [151, 0]
click at [711, 363] on button "Apply" at bounding box center [737, 362] width 131 height 30
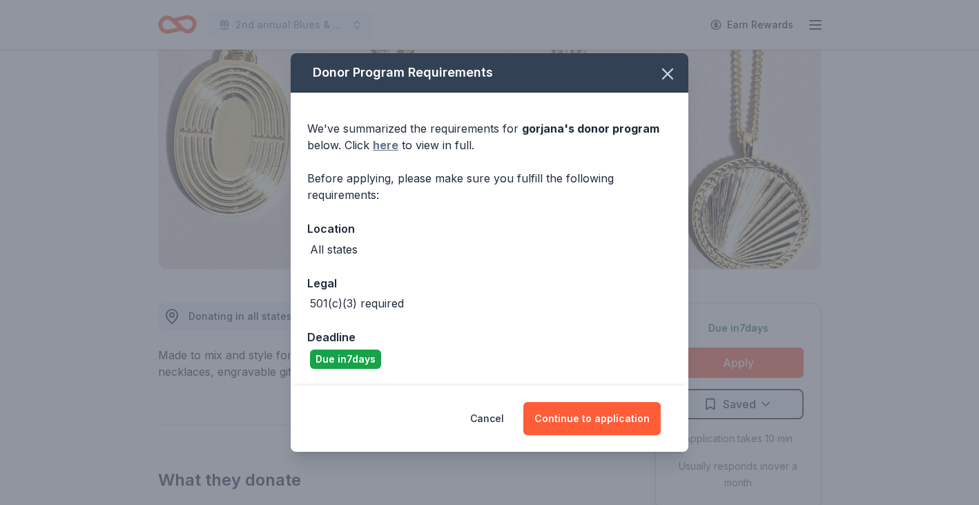
click at [389, 142] on link "here" at bounding box center [386, 145] width 26 height 17
